Goal: Transaction & Acquisition: Book appointment/travel/reservation

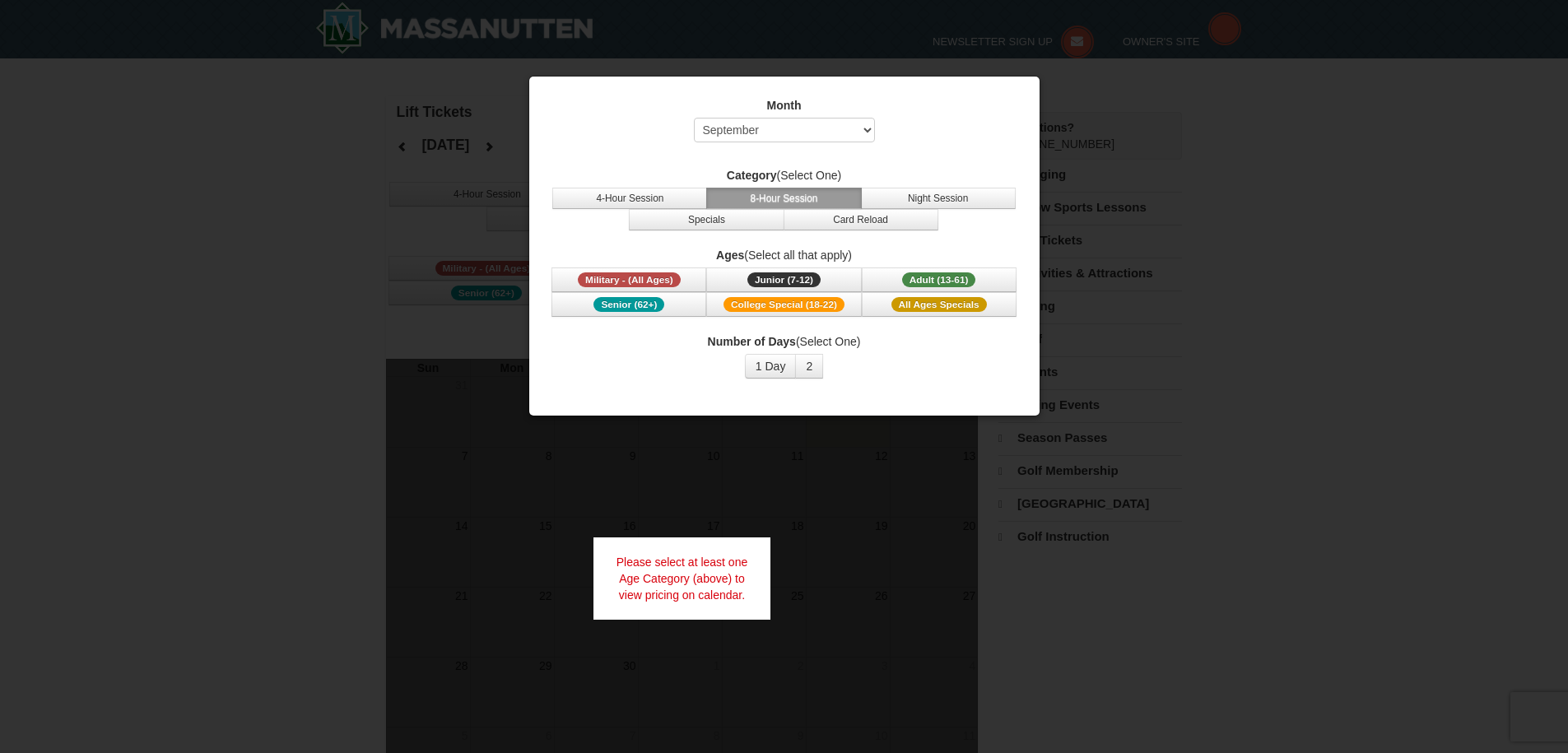
select select "9"
click at [779, 367] on button "1 Day" at bounding box center [770, 366] width 52 height 25
click at [812, 366] on button "2" at bounding box center [809, 366] width 28 height 25
click at [811, 366] on button "2" at bounding box center [809, 366] width 28 height 25
click at [940, 305] on span "All Ages Specials" at bounding box center [939, 305] width 95 height 15
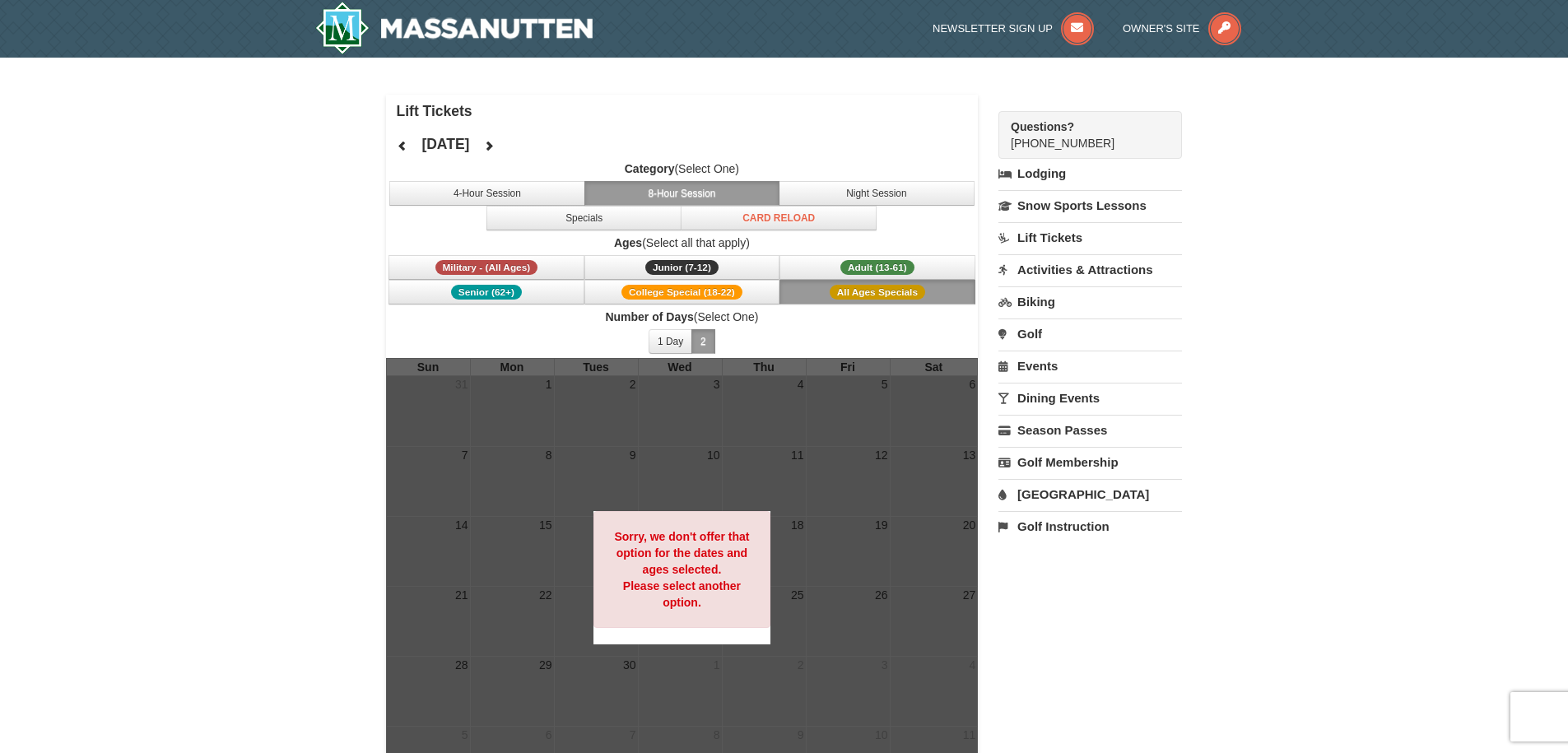
click at [847, 332] on span "Number of Days (Select One) 1 Day 2 3 4 5 6 7 8 9 10 11 12 13 14 15" at bounding box center [682, 334] width 592 height 50
click at [670, 194] on button "8-Hour Session" at bounding box center [682, 193] width 196 height 25
click at [874, 266] on span "Adult (13-61)" at bounding box center [877, 268] width 74 height 15
click at [645, 189] on button "8-Hour Session" at bounding box center [682, 193] width 196 height 25
drag, startPoint x: 11, startPoint y: 293, endPoint x: 29, endPoint y: 283, distance: 20.6
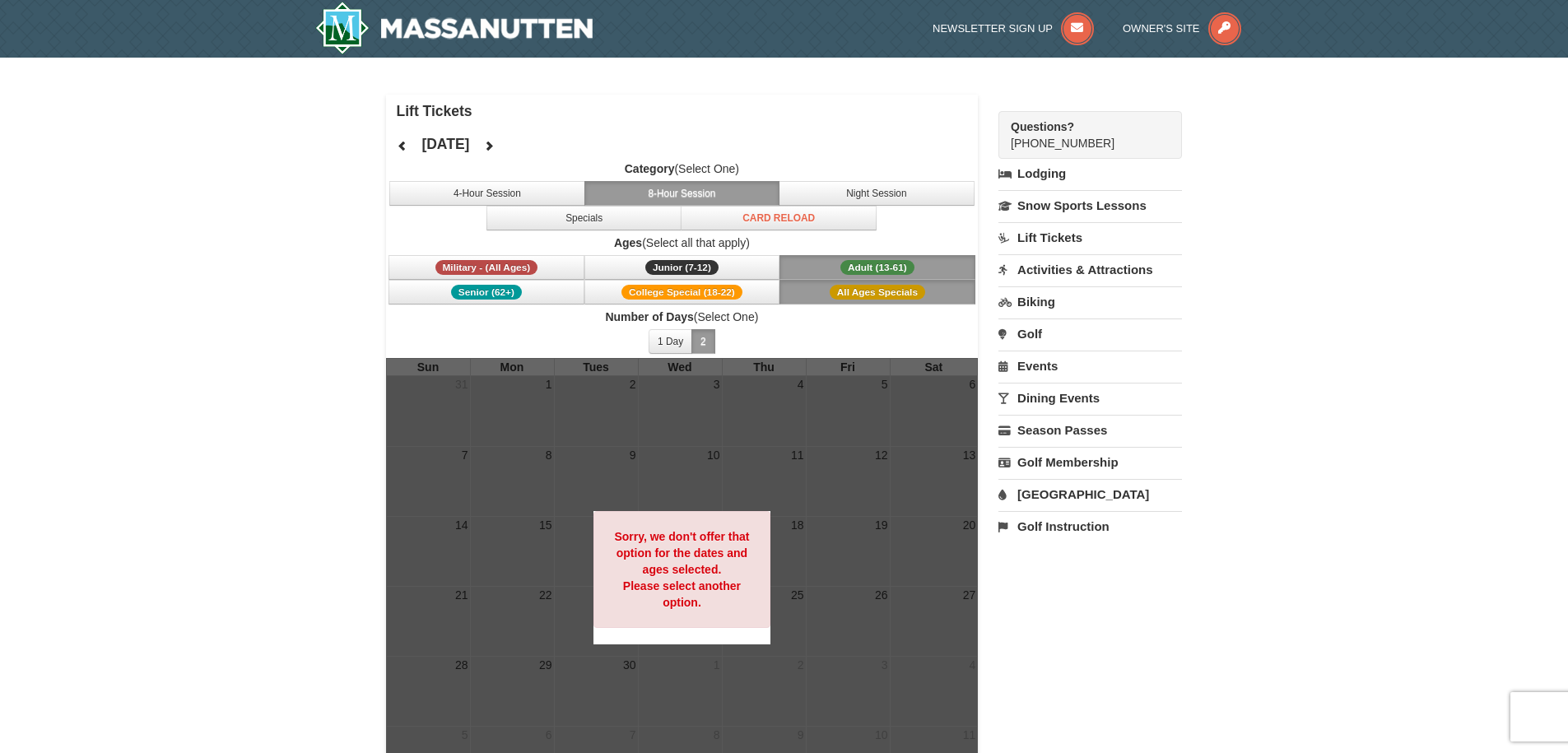
click at [12, 293] on div "× Lift Tickets September 2025 Category (Select One) 4-Hour Session 8-Hour Sessi…" at bounding box center [784, 448] width 1568 height 782
click at [673, 340] on button "1 Day" at bounding box center [670, 341] width 44 height 25
click at [730, 612] on div "Sorry, we don't offer that option for the dates and ages selected. Please selec…" at bounding box center [682, 569] width 178 height 116
drag, startPoint x: 1275, startPoint y: 609, endPoint x: 1270, endPoint y: 630, distance: 21.6
click at [1275, 609] on div "× Lift Tickets September 2025 Category (Select One) 4-Hour Session 8-Hour Sessi…" at bounding box center [784, 448] width 1568 height 782
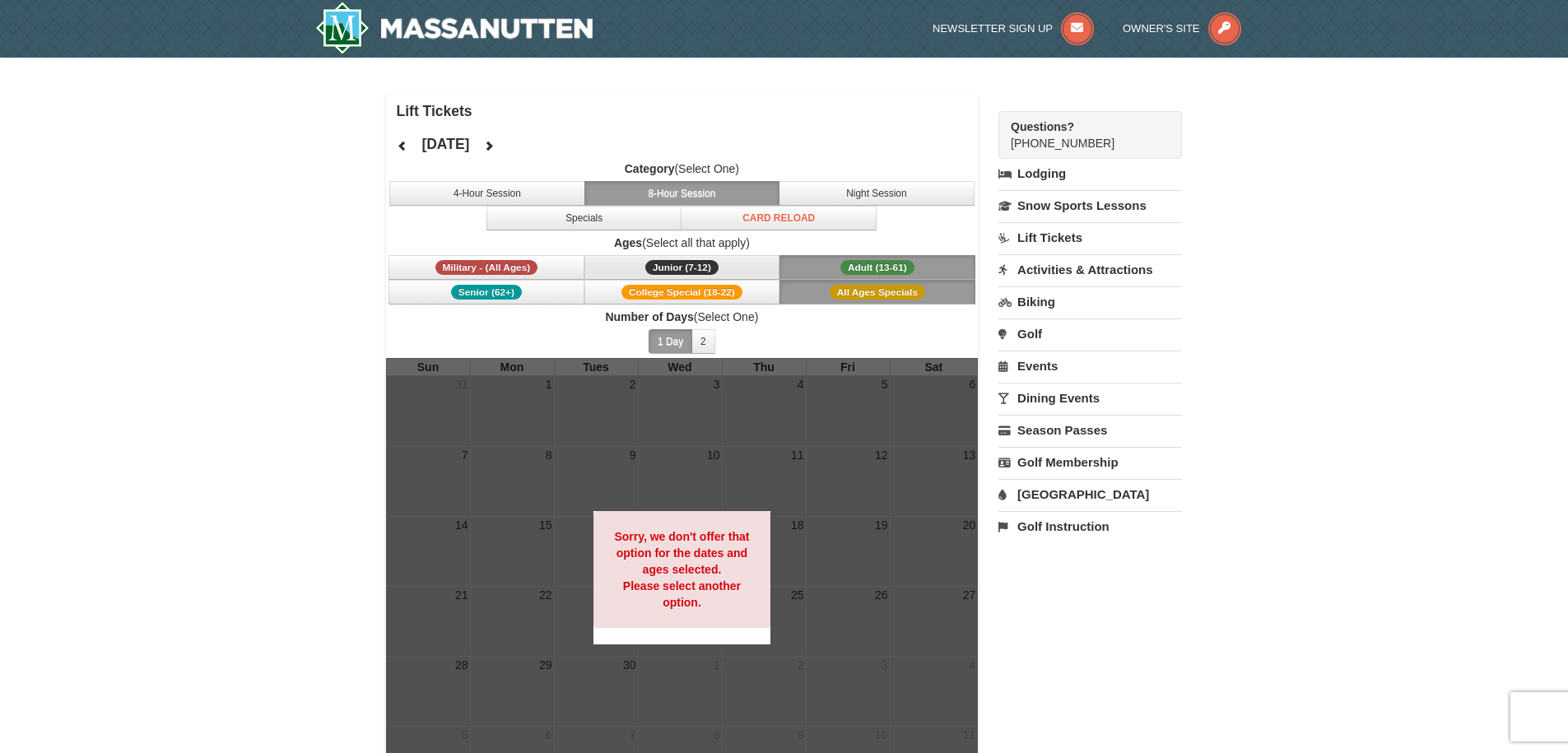
click at [700, 260] on span "Junior (7-12)" at bounding box center [682, 268] width 73 height 15
click at [839, 258] on button "Adult (13-61) (13 - 61)" at bounding box center [878, 267] width 196 height 25
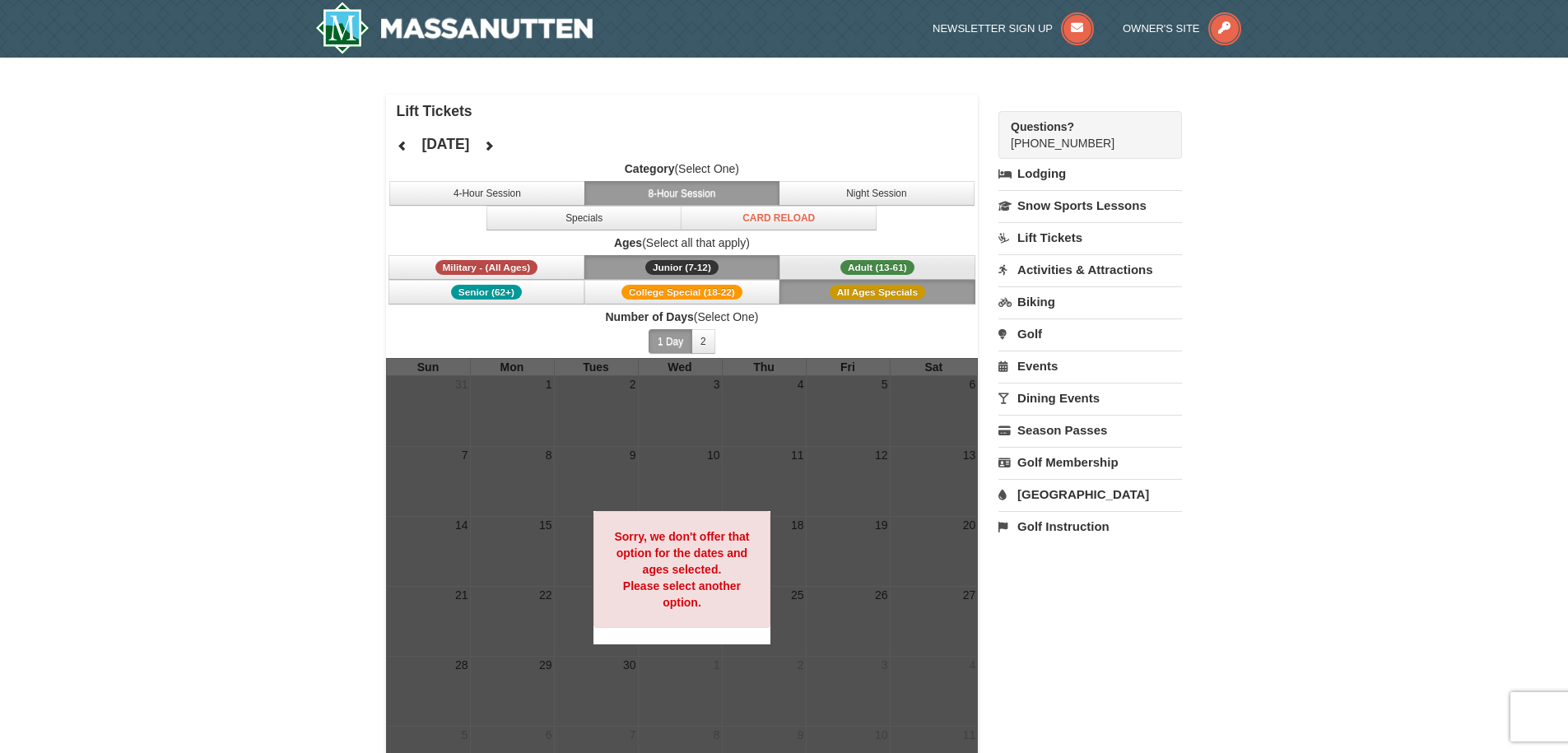
click at [843, 264] on span "Adult (13-61)" at bounding box center [877, 268] width 74 height 15
click at [874, 499] on div at bounding box center [682, 577] width 592 height 438
click at [887, 658] on div at bounding box center [682, 577] width 592 height 438
click at [1044, 237] on link "Lift Tickets" at bounding box center [1090, 237] width 183 height 30
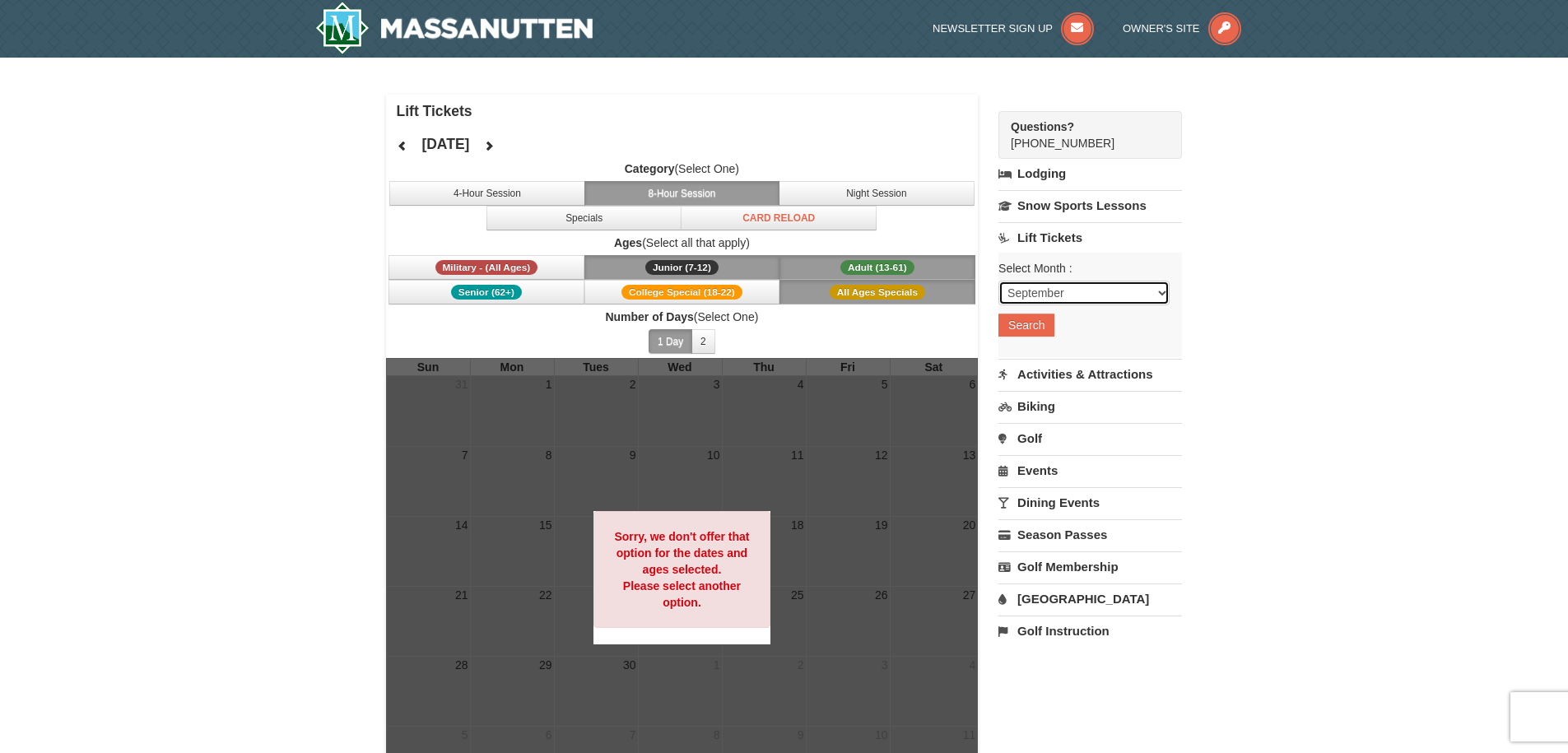
select select "1"
click at [1028, 327] on button "Search" at bounding box center [1026, 325] width 56 height 23
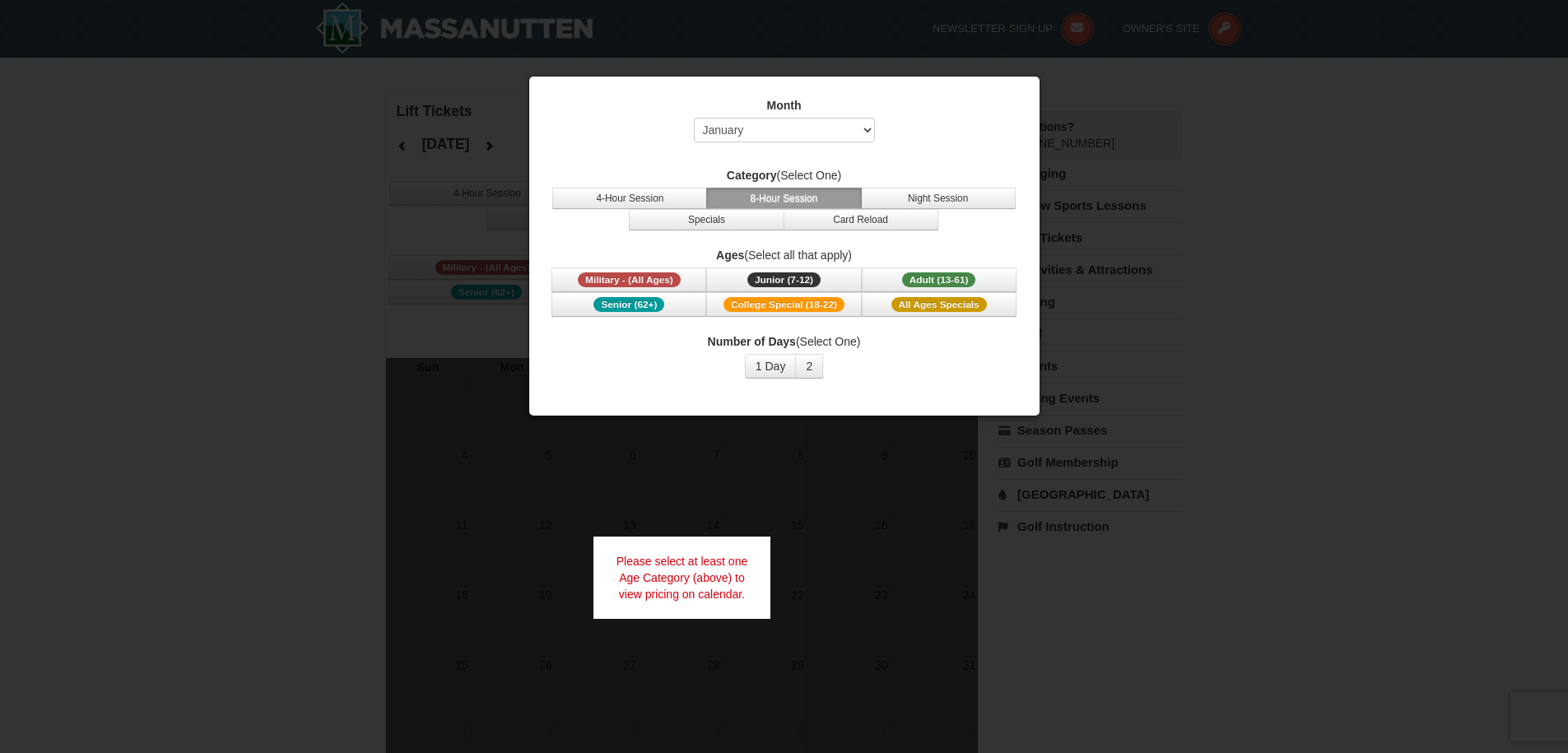
select select "1"
click at [946, 278] on span "Adult (13-61)" at bounding box center [939, 280] width 74 height 15
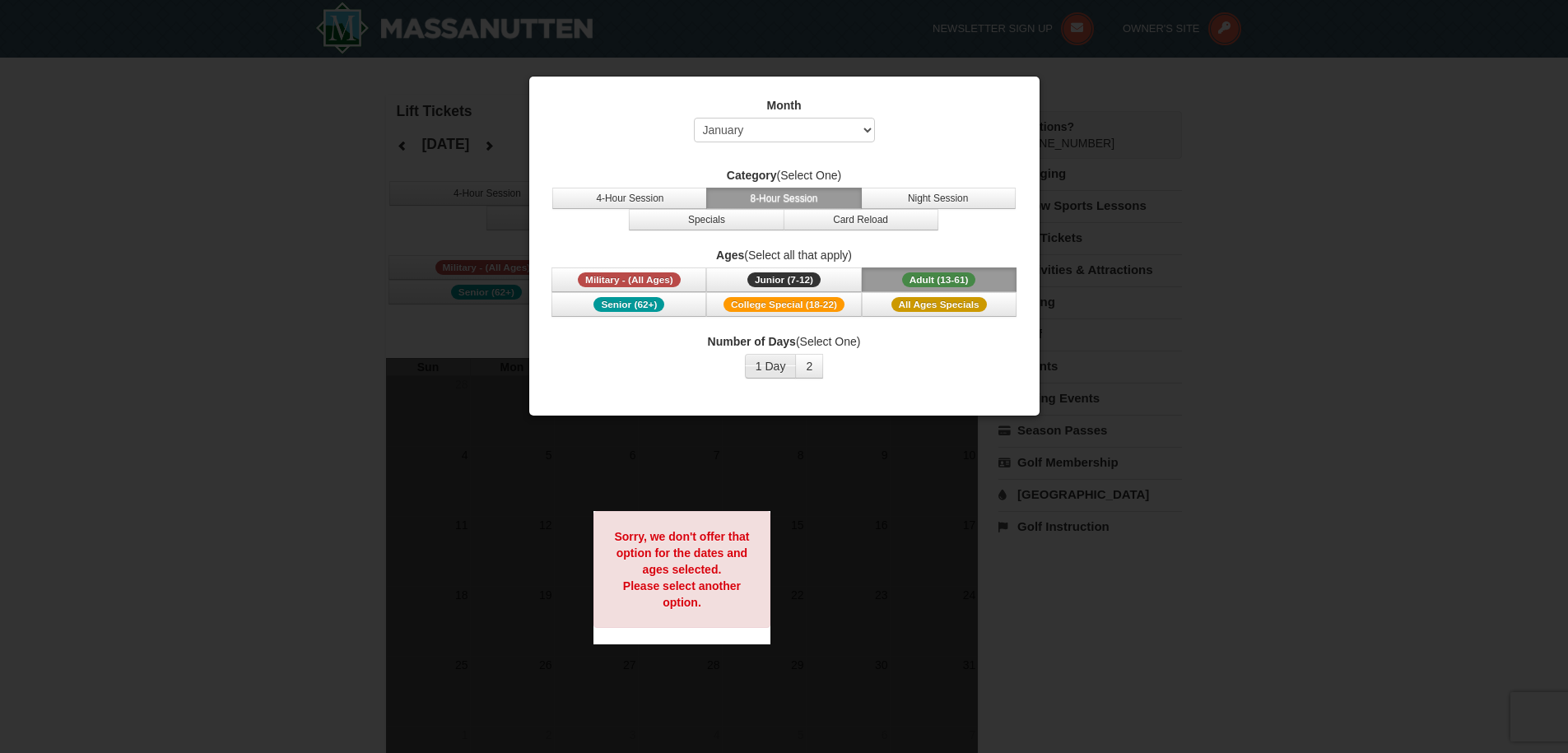
click at [776, 367] on button "1 Day" at bounding box center [770, 366] width 52 height 25
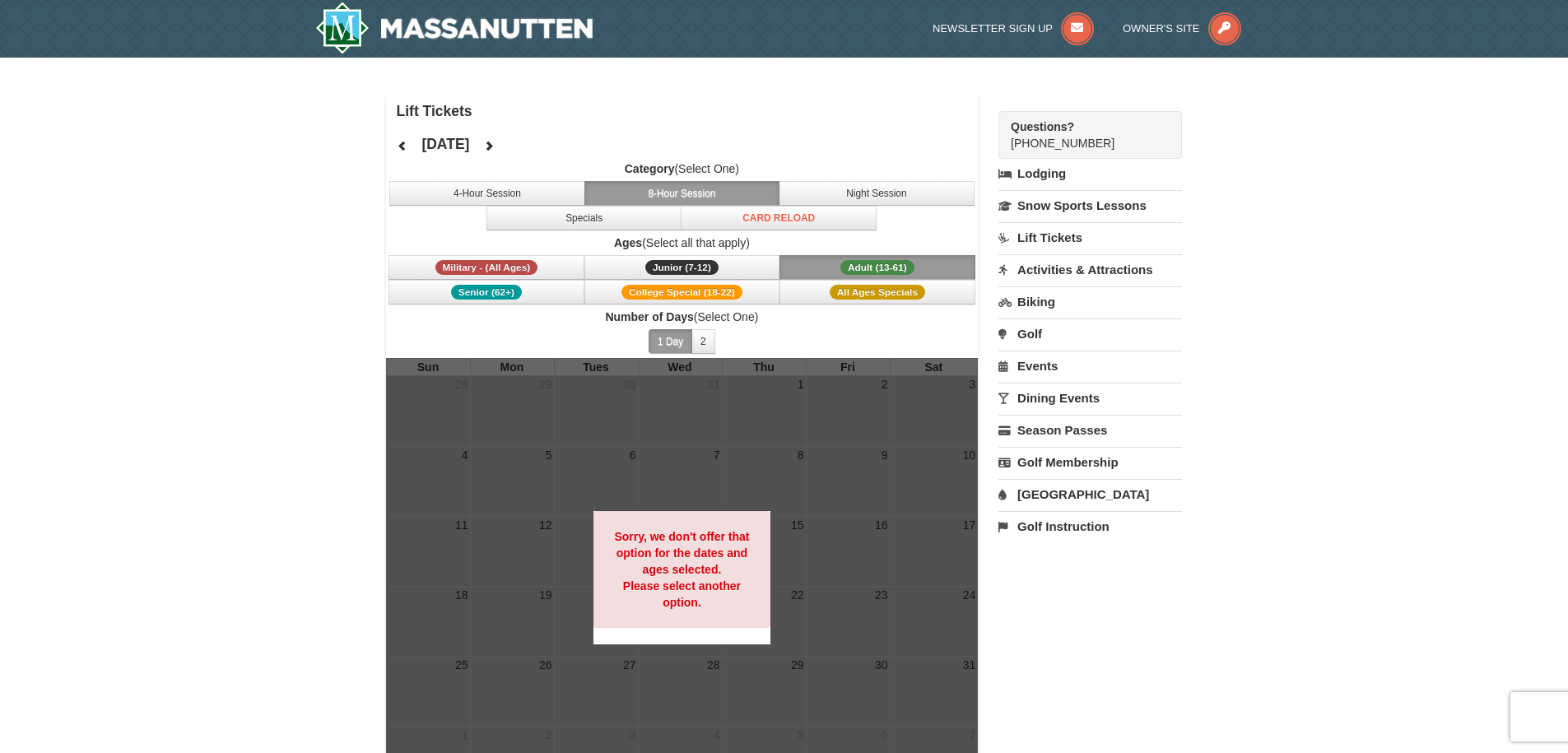
click at [890, 267] on span "Adult (13-61)" at bounding box center [877, 268] width 74 height 15
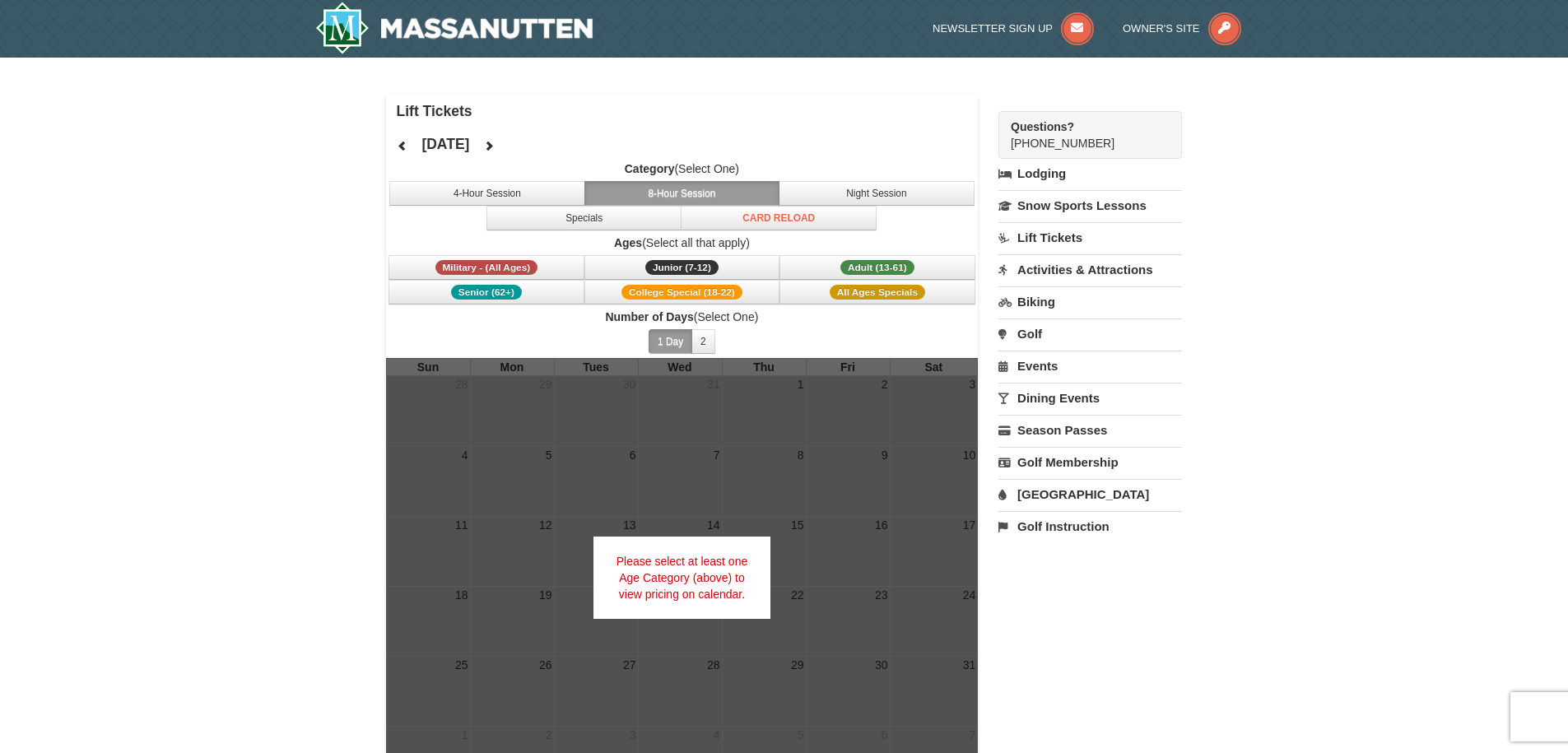
click at [494, 143] on icon at bounding box center [489, 146] width 12 height 12
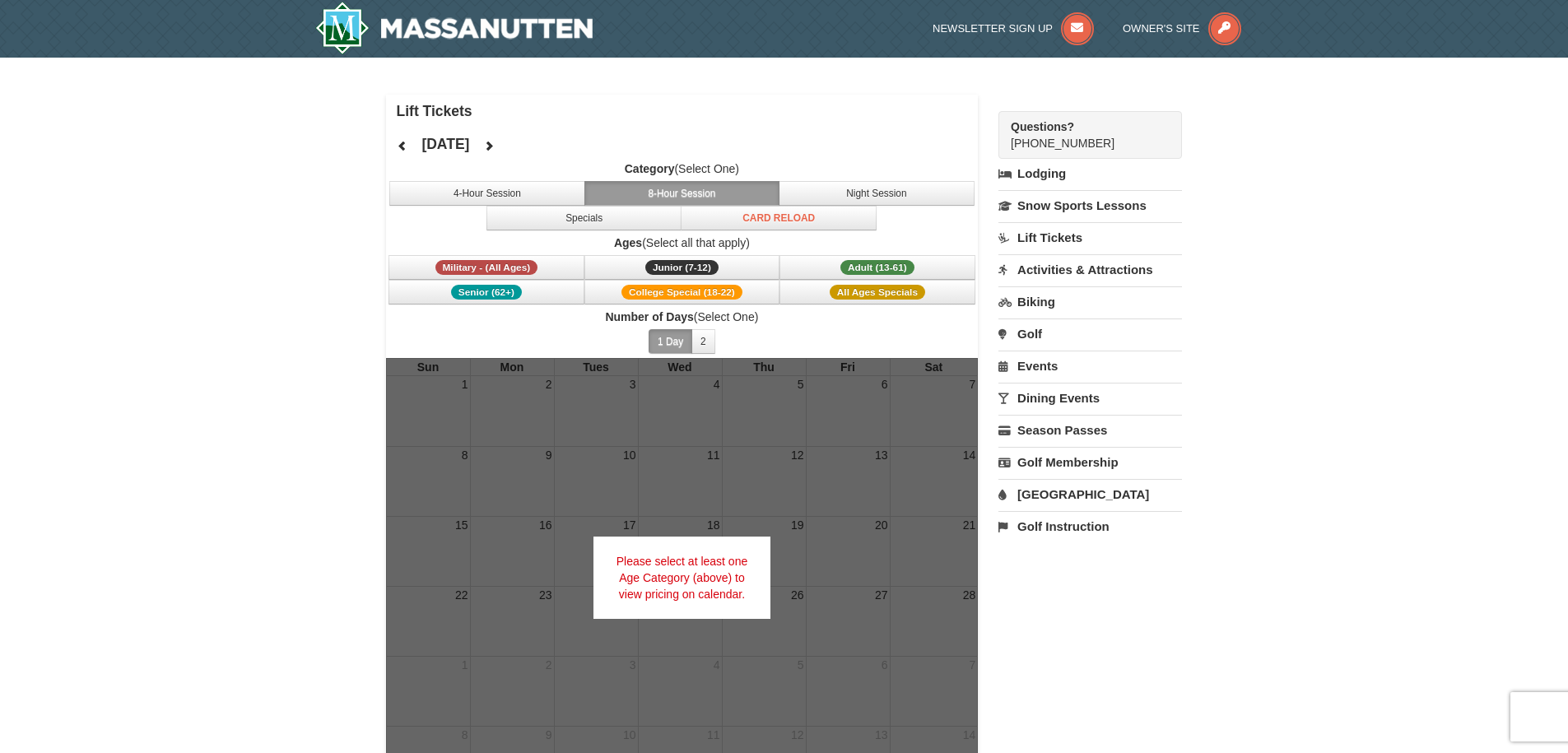
click at [397, 138] on button at bounding box center [403, 145] width 33 height 25
drag, startPoint x: 512, startPoint y: 191, endPoint x: 553, endPoint y: 196, distance: 41.3
click at [512, 190] on button "4-Hour Session" at bounding box center [487, 193] width 196 height 25
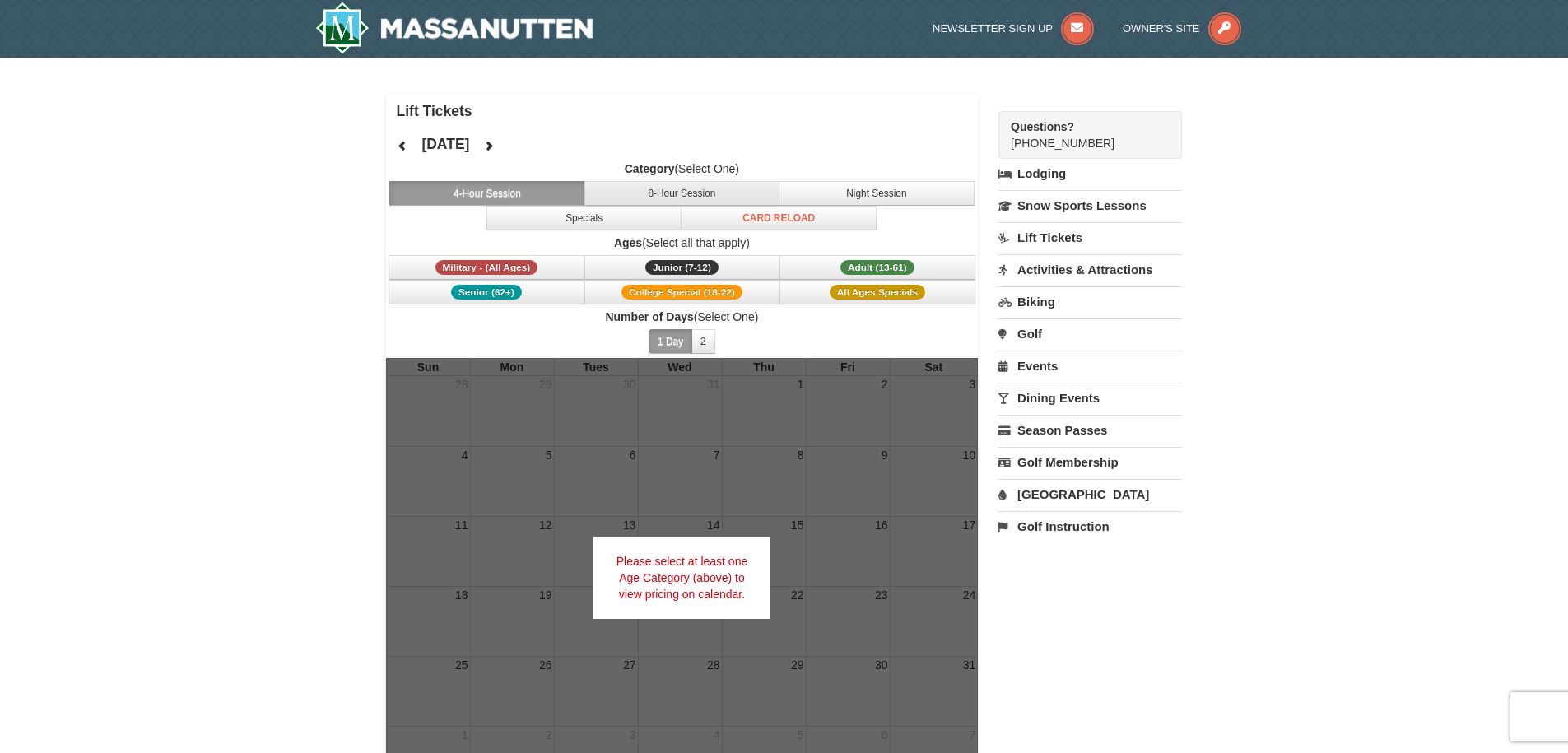
click at [635, 193] on button "8-Hour Session" at bounding box center [682, 193] width 196 height 25
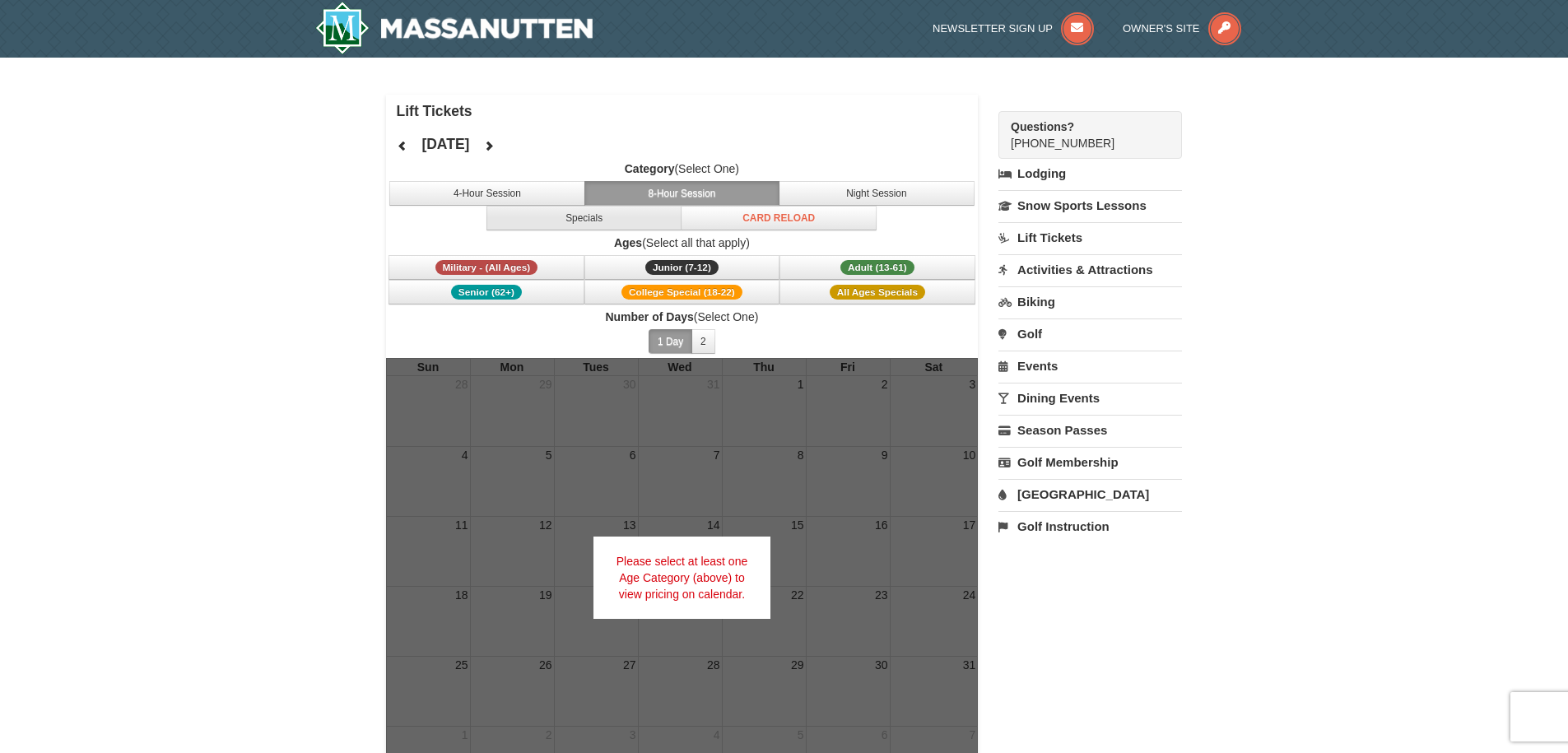
click at [589, 213] on button "Specials" at bounding box center [584, 217] width 196 height 25
click at [757, 221] on button "Card Reload" at bounding box center [778, 217] width 196 height 25
